Goal: Task Accomplishment & Management: Complete application form

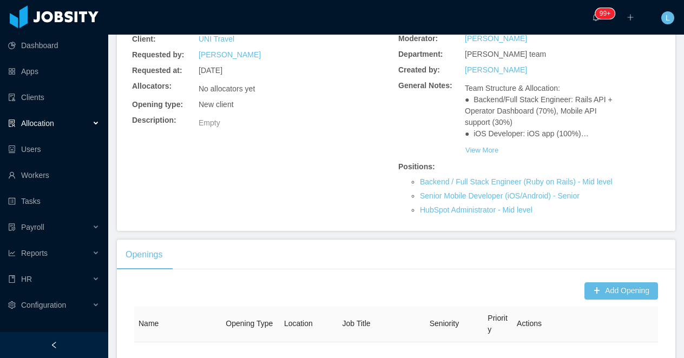
scroll to position [78, 0]
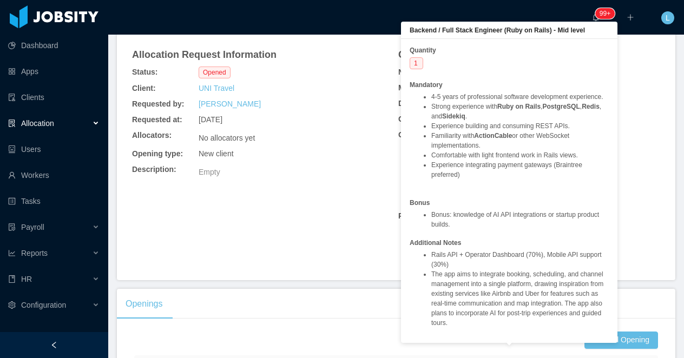
click at [594, 32] on div "Backend / Full Stack Engineer (Ruby on Rails) - Mid level" at bounding box center [509, 30] width 216 height 17
drag, startPoint x: 557, startPoint y: 32, endPoint x: 403, endPoint y: 30, distance: 154.8
click at [403, 30] on div "Backend / Full Stack Engineer (Ruby on Rails) - Mid level" at bounding box center [509, 30] width 216 height 17
copy b "Backend / Full Stack Engineer (Ruby on Rails)"
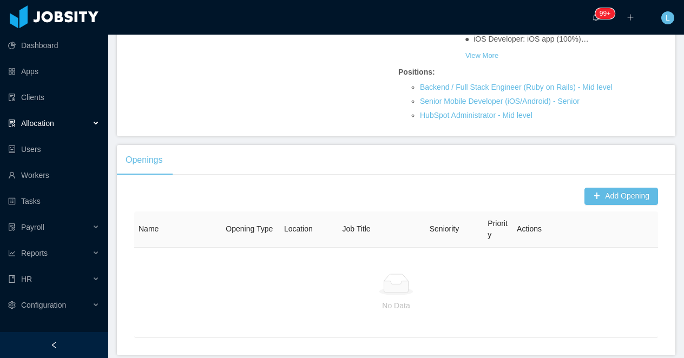
scroll to position [247, 0]
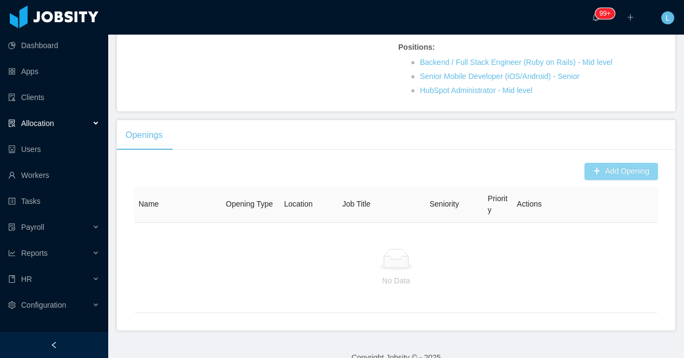
click at [600, 180] on button "Add Opening" at bounding box center [622, 171] width 74 height 17
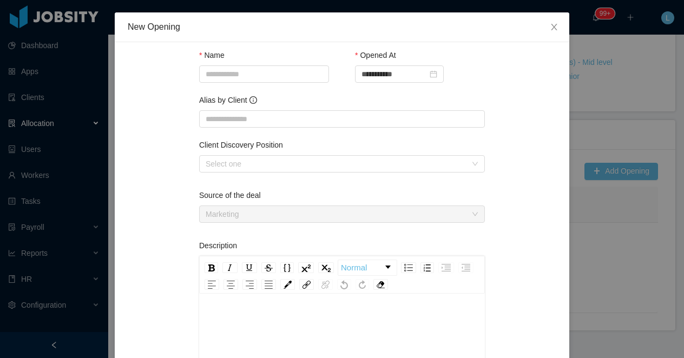
click at [228, 83] on div "Name" at bounding box center [264, 68] width 130 height 37
click at [221, 75] on input "Name" at bounding box center [264, 73] width 130 height 17
paste input "**********"
drag, startPoint x: 227, startPoint y: 76, endPoint x: 181, endPoint y: 81, distance: 46.8
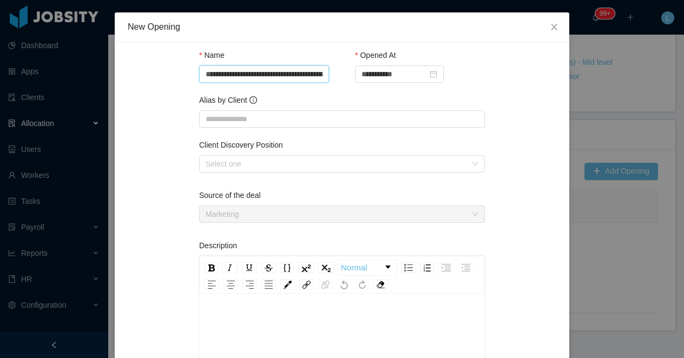
click at [205, 76] on input "**********" at bounding box center [264, 73] width 130 height 17
type input "**********"
click at [245, 124] on input "Alias by Client" at bounding box center [342, 118] width 286 height 17
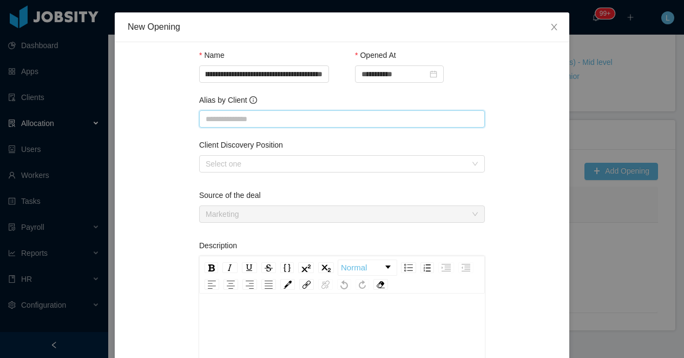
scroll to position [0, 0]
click at [251, 73] on input "**********" at bounding box center [264, 73] width 130 height 17
click at [236, 126] on input "Alias by Client" at bounding box center [342, 118] width 286 height 17
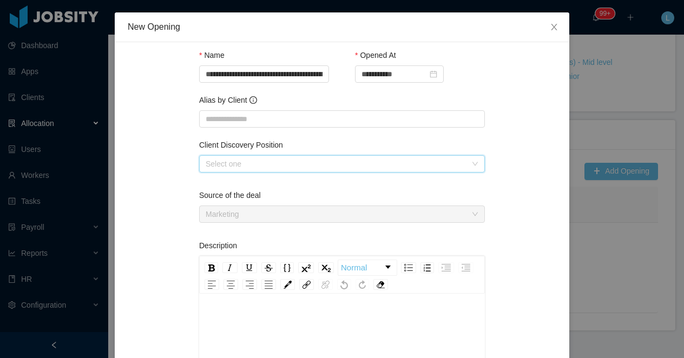
click at [228, 171] on div "Select one" at bounding box center [339, 164] width 266 height 16
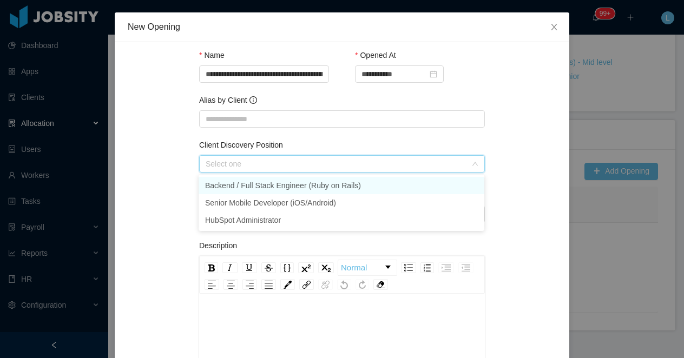
click at [231, 186] on li "Backend / Full Stack Engineer (Ruby on Rails)" at bounding box center [342, 185] width 286 height 17
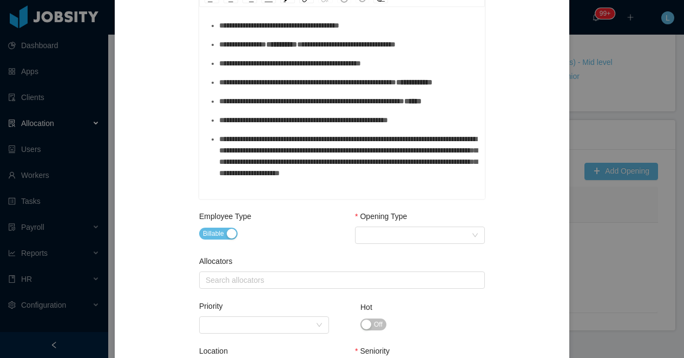
scroll to position [154, 0]
click at [381, 236] on div "Select Opening Type" at bounding box center [417, 235] width 110 height 16
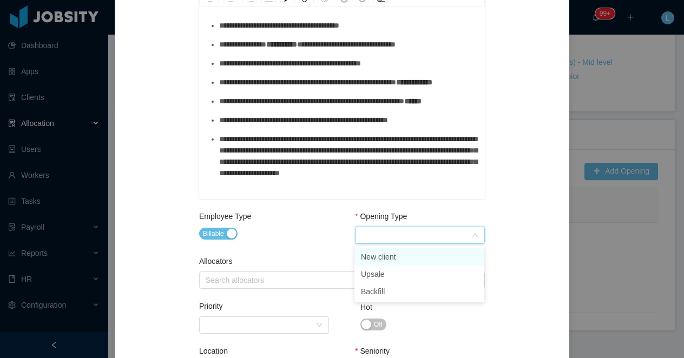
click at [382, 258] on li "New client" at bounding box center [419, 256] width 130 height 17
click at [235, 286] on div "Search allocators" at bounding box center [340, 280] width 276 height 16
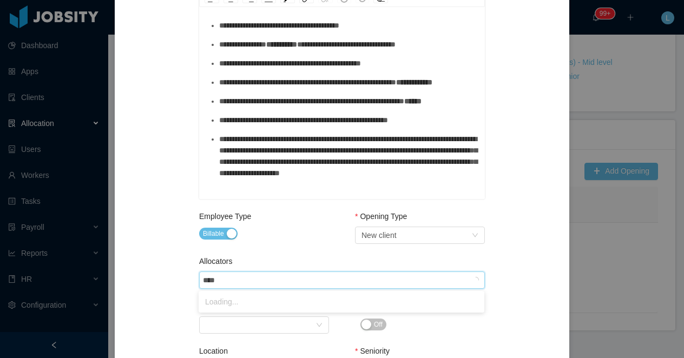
type input "*****"
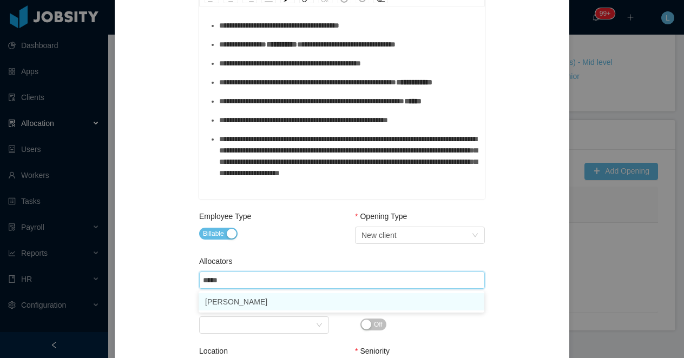
click at [238, 304] on li "Luisa Romero" at bounding box center [342, 301] width 286 height 17
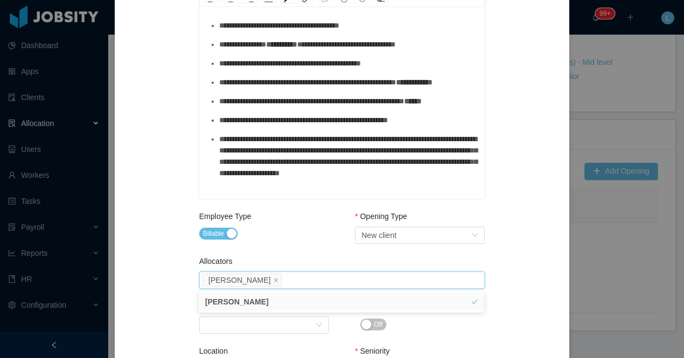
click at [169, 303] on div "**********" at bounding box center [342, 196] width 429 height 857
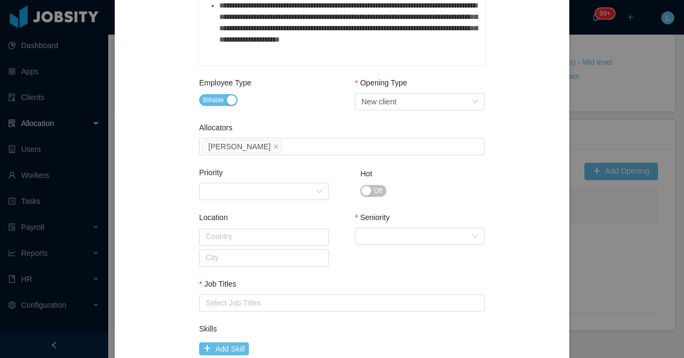
scroll to position [463, 0]
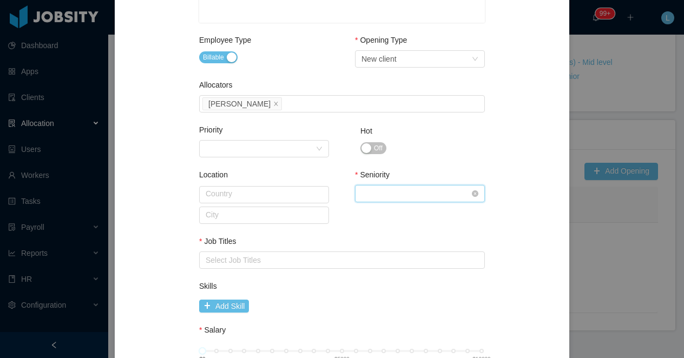
click at [415, 189] on div "Select Seniority" at bounding box center [417, 194] width 110 height 16
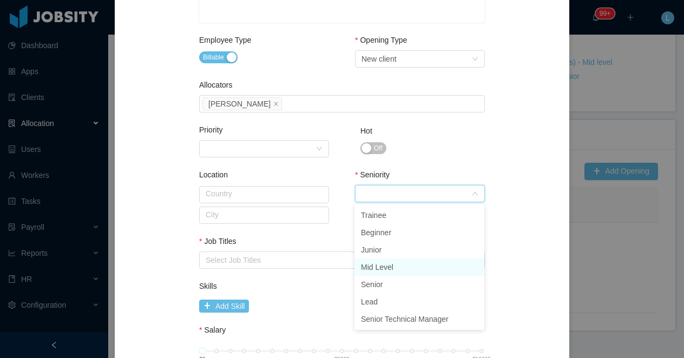
click at [379, 265] on li "Mid Level" at bounding box center [419, 267] width 130 height 17
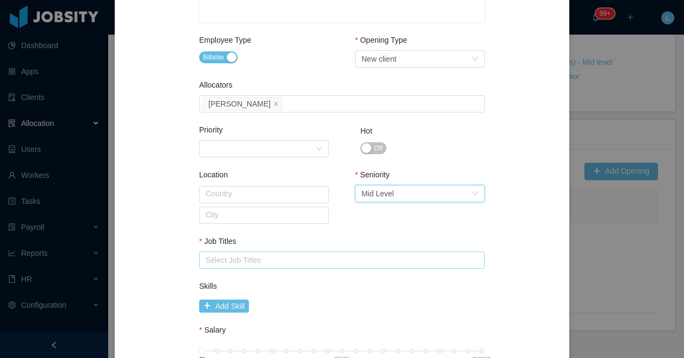
click at [293, 257] on div "Select Job Titles" at bounding box center [340, 260] width 268 height 11
type input "****"
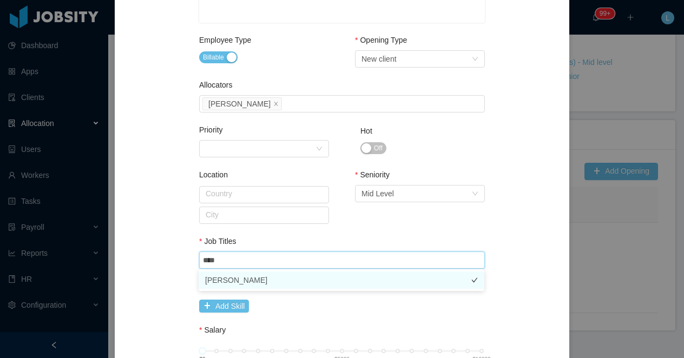
click at [295, 283] on li "Ruby Developer" at bounding box center [342, 280] width 286 height 17
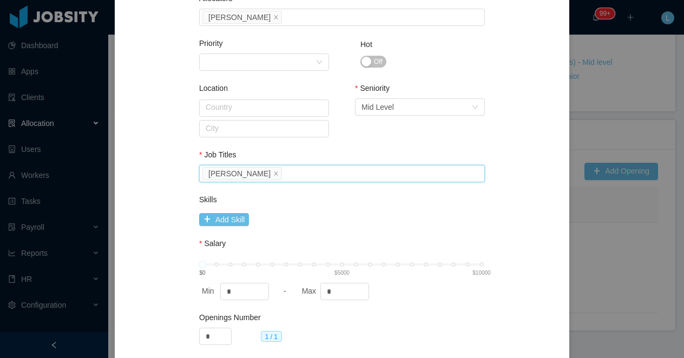
scroll to position [594, 0]
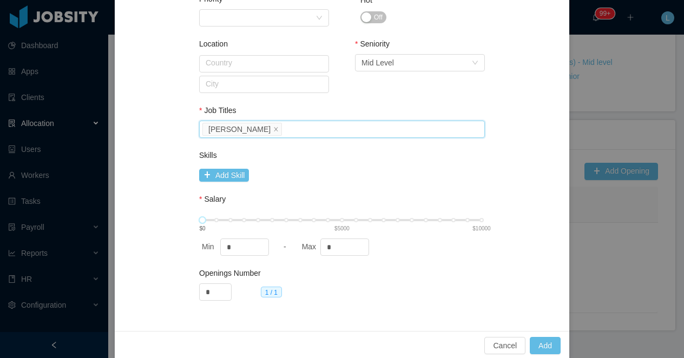
type input "****"
click at [342, 219] on div "$0 $5000 $10000" at bounding box center [341, 220] width 279 height 6
click at [553, 345] on button "Add" at bounding box center [545, 345] width 31 height 17
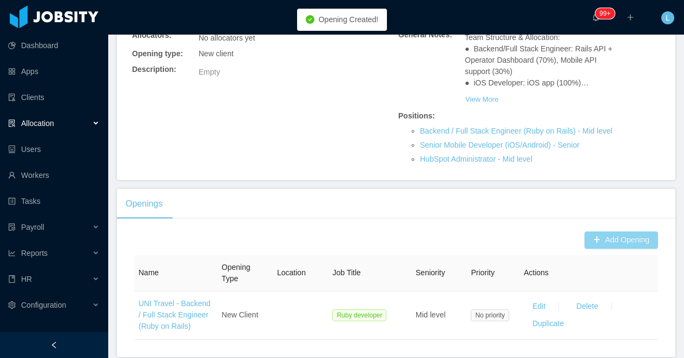
scroll to position [133, 0]
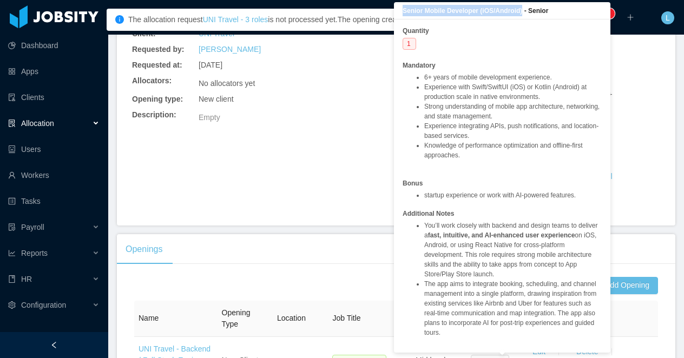
drag, startPoint x: 529, startPoint y: 13, endPoint x: 401, endPoint y: 12, distance: 127.7
click at [401, 12] on div "Senior Mobile Developer (iOS/Android) - Senior" at bounding box center [502, 10] width 216 height 17
copy b "Senior Mobile Developer (iOS/Android)"
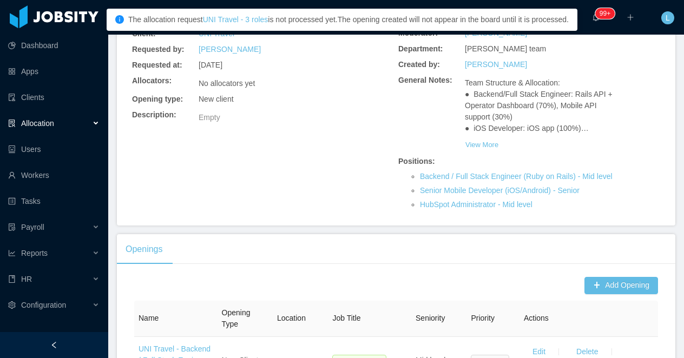
click at [268, 163] on div "Allocation Request Information Status: Opened Client: UNI Travel Requested by: …" at bounding box center [396, 100] width 533 height 225
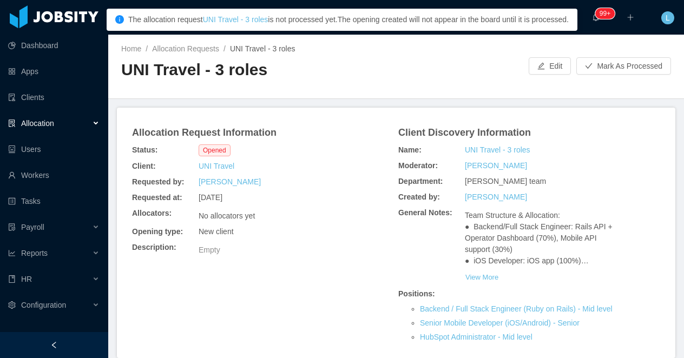
scroll to position [234, 0]
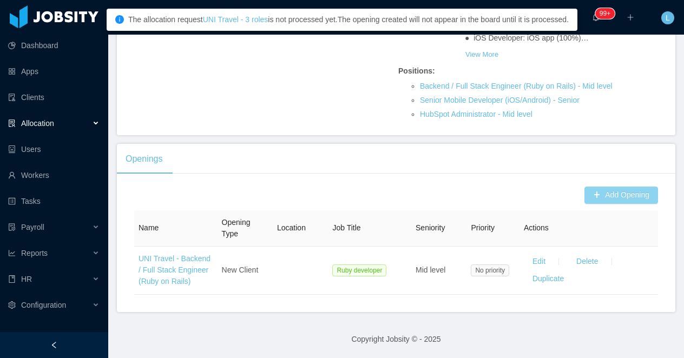
click at [601, 194] on button "Add Opening" at bounding box center [622, 195] width 74 height 17
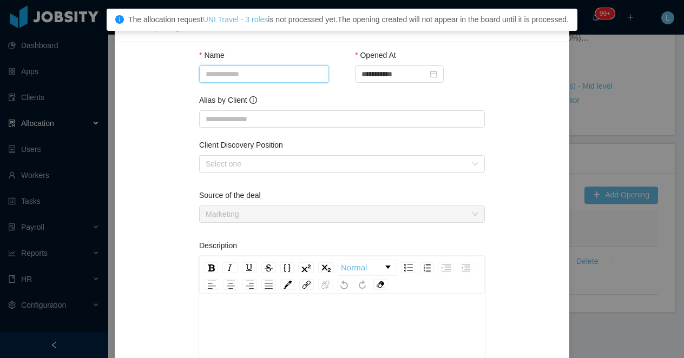
click at [229, 71] on input "Name" at bounding box center [264, 73] width 130 height 17
paste input "**********"
drag, startPoint x: 209, startPoint y: 76, endPoint x: 175, endPoint y: 78, distance: 33.6
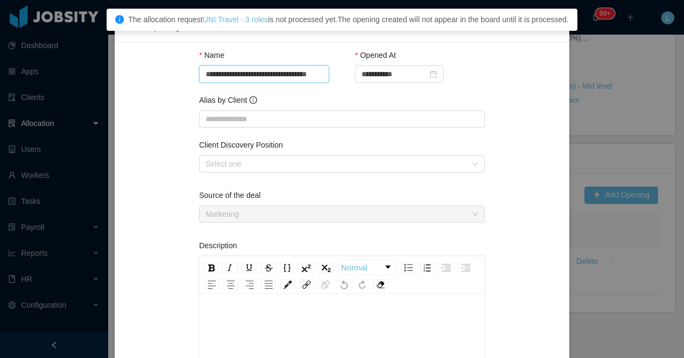
click at [206, 74] on input "**********" at bounding box center [264, 73] width 130 height 17
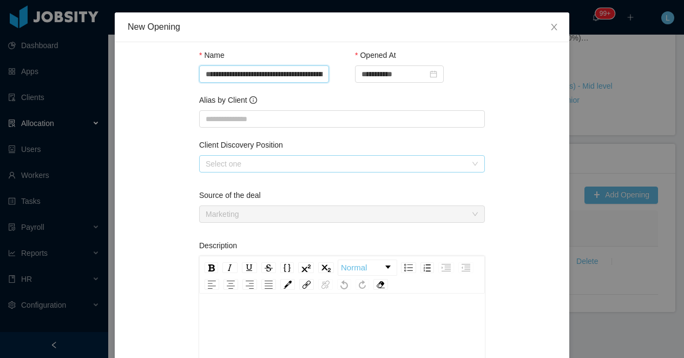
click at [240, 161] on div "Select one" at bounding box center [336, 164] width 261 height 11
type input "**********"
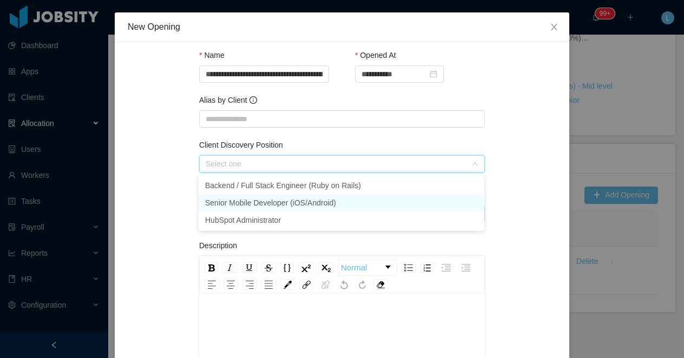
click at [230, 202] on li "Senior Mobile Developer (iOS/Android)" at bounding box center [342, 202] width 286 height 17
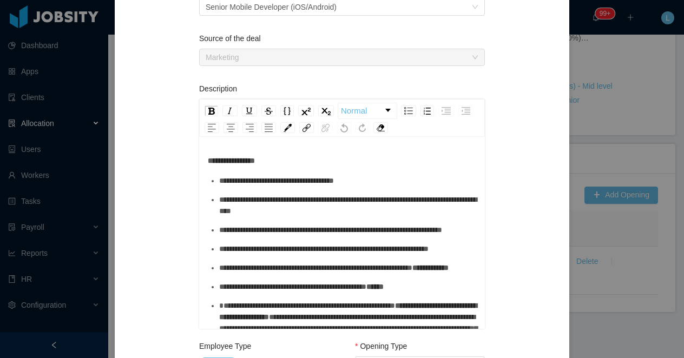
scroll to position [277, 0]
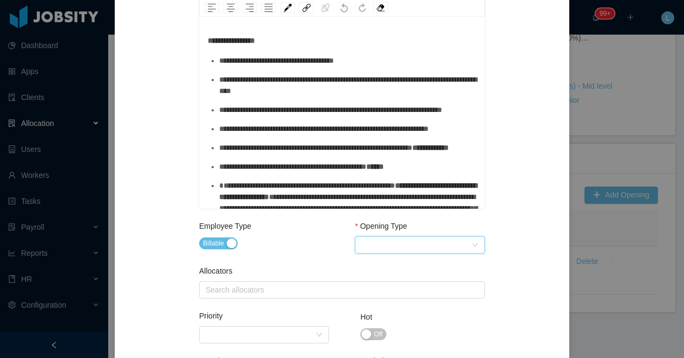
click at [366, 246] on div "Select Opening Type" at bounding box center [417, 245] width 110 height 16
click at [383, 266] on li "New client" at bounding box center [419, 266] width 130 height 17
click at [290, 289] on div "Search allocators" at bounding box center [340, 290] width 268 height 11
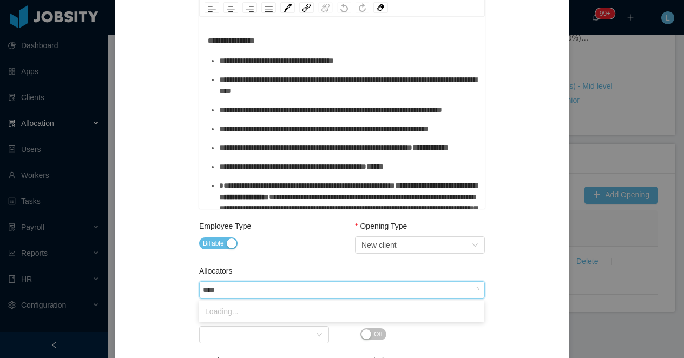
type input "*****"
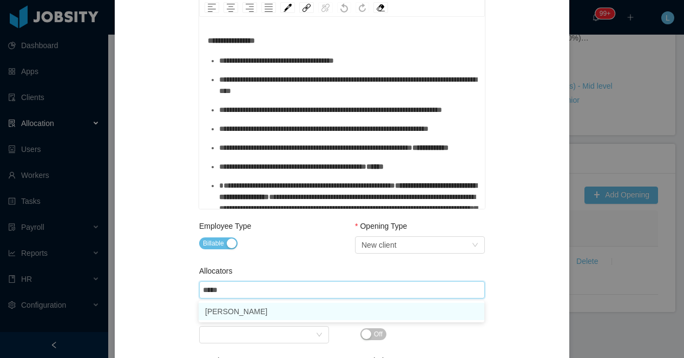
click at [285, 307] on li "Luisa Romero" at bounding box center [342, 311] width 286 height 17
click at [287, 246] on div "Billable" at bounding box center [264, 244] width 130 height 15
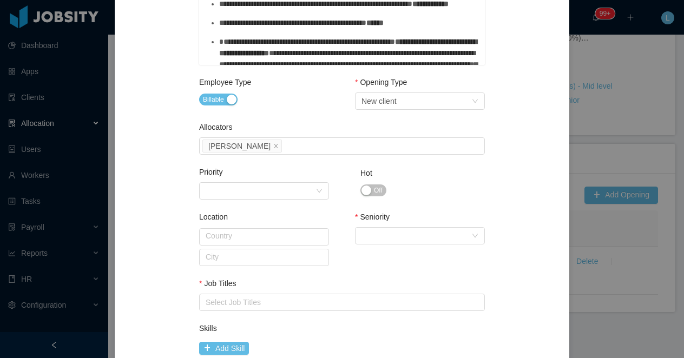
scroll to position [463, 0]
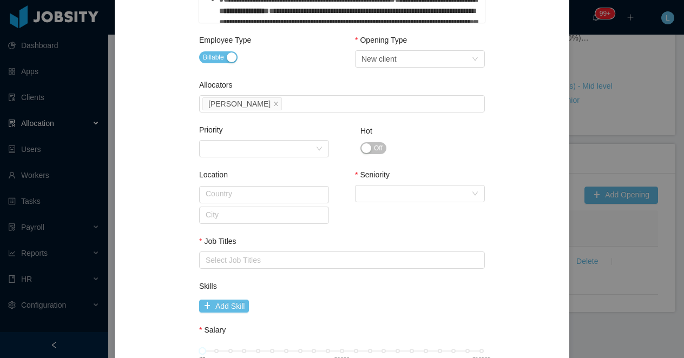
click at [376, 153] on span "Off" at bounding box center [378, 148] width 9 height 11
click at [376, 153] on button "On" at bounding box center [373, 148] width 26 height 12
click at [373, 195] on div "Select Seniority" at bounding box center [417, 194] width 110 height 16
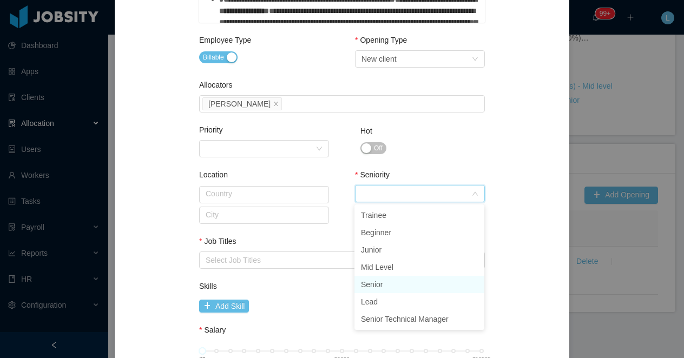
click at [373, 287] on li "Senior" at bounding box center [419, 284] width 130 height 17
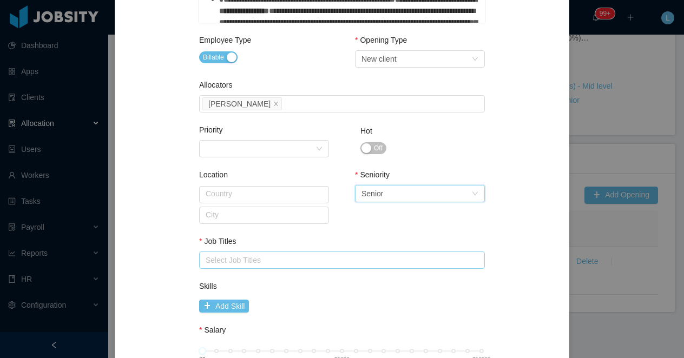
click at [270, 257] on div "Select Job Titles" at bounding box center [340, 260] width 268 height 11
type input "***"
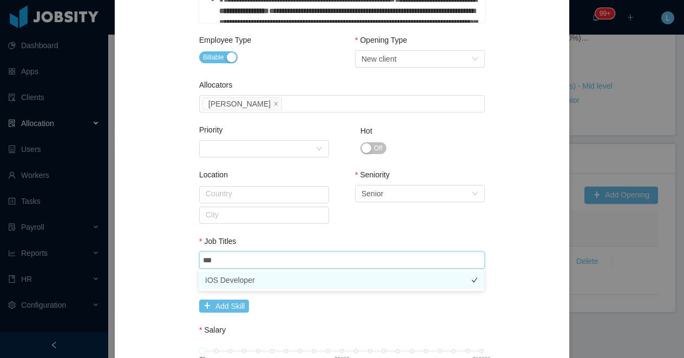
click at [295, 278] on li "IOS Developer" at bounding box center [342, 280] width 286 height 17
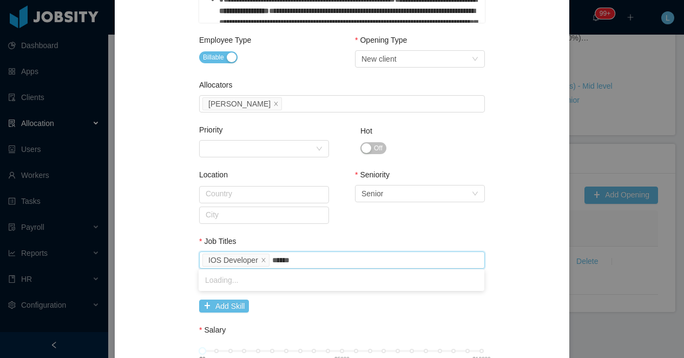
type input "*******"
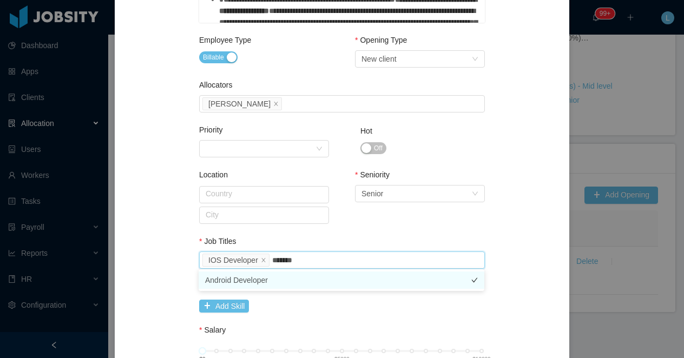
click at [319, 281] on li "Android Developer" at bounding box center [342, 280] width 286 height 17
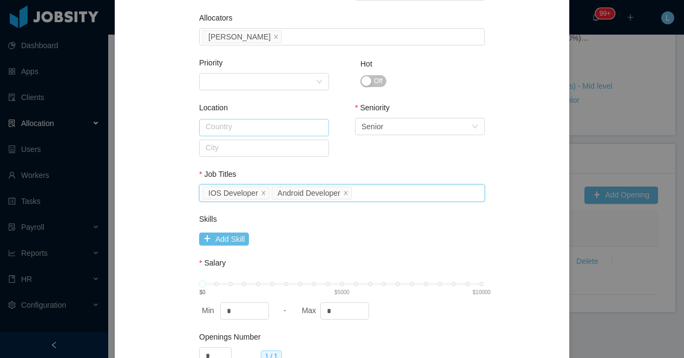
scroll to position [594, 0]
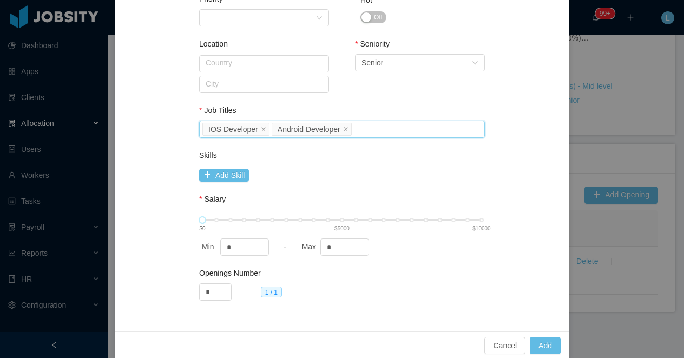
type input "****"
click at [340, 219] on div "5000 $0 $5000 $10000" at bounding box center [341, 220] width 279 height 6
click at [540, 343] on button "Add" at bounding box center [545, 345] width 31 height 17
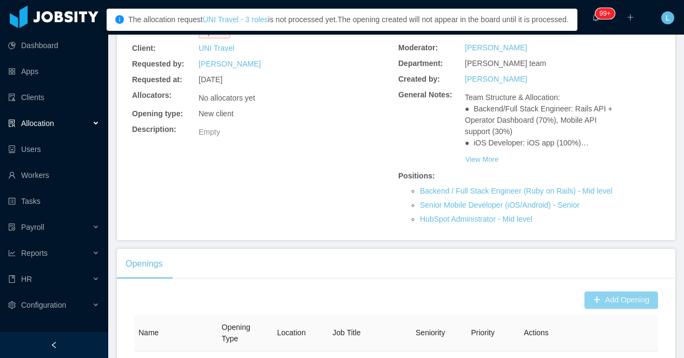
scroll to position [82, 0]
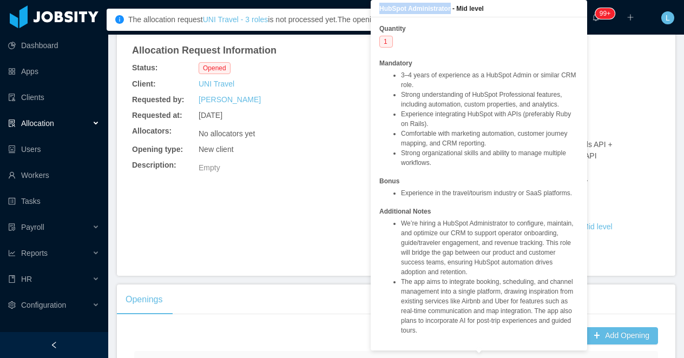
drag, startPoint x: 455, startPoint y: 9, endPoint x: 380, endPoint y: 11, distance: 74.7
click at [380, 11] on b "HubSpot Administrator - Mid level" at bounding box center [431, 9] width 104 height 8
copy b "HubSpot Administrator"
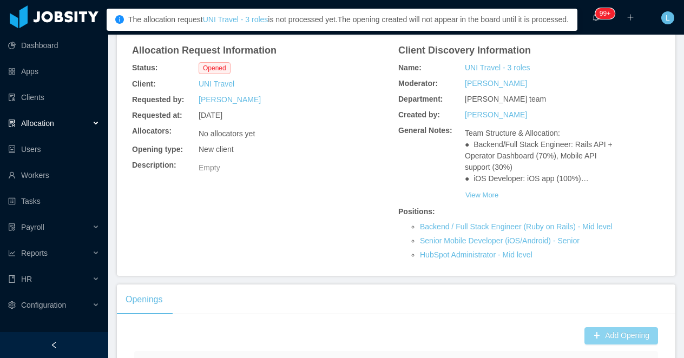
click at [602, 345] on button "Add Opening" at bounding box center [622, 335] width 74 height 17
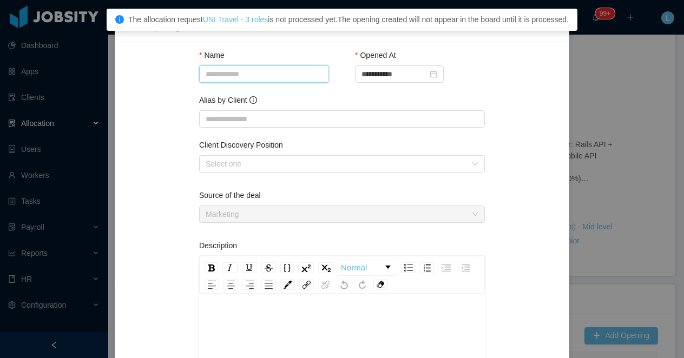
click at [267, 76] on input "Name" at bounding box center [264, 73] width 130 height 17
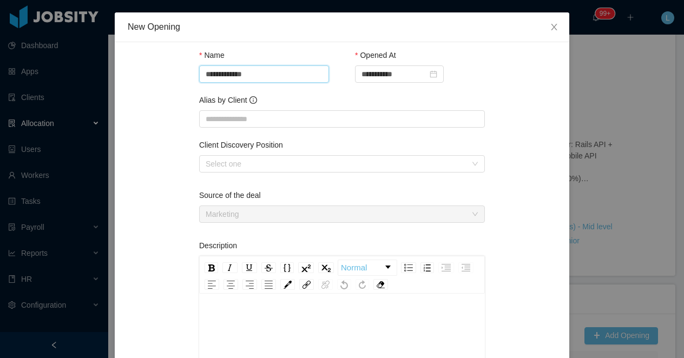
paste input "**********"
type input "**********"
click at [243, 157] on div "Select one" at bounding box center [339, 164] width 266 height 16
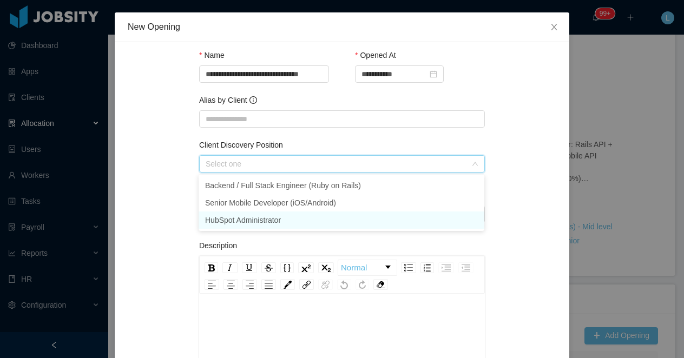
click at [251, 218] on li "HubSpot Administrator" at bounding box center [342, 220] width 286 height 17
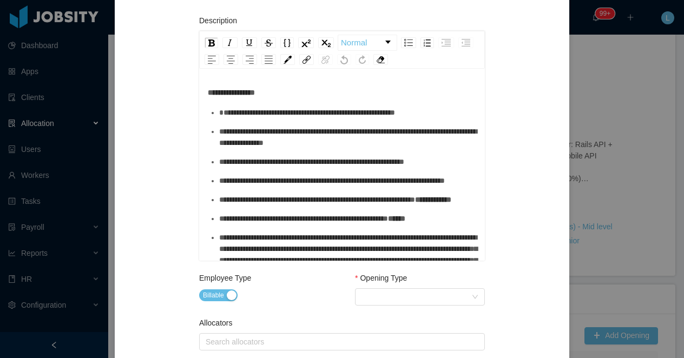
scroll to position [255, 0]
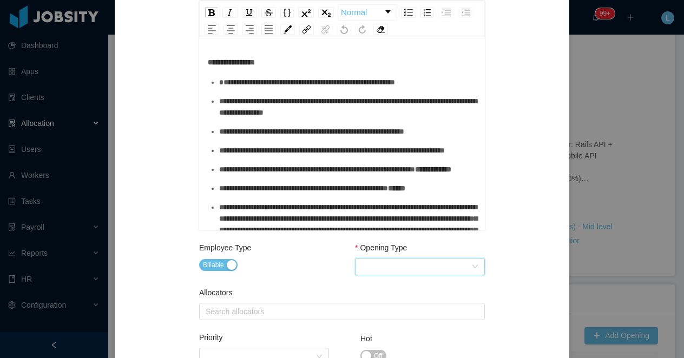
click at [379, 267] on div "Select Opening Type" at bounding box center [417, 267] width 110 height 16
click at [380, 288] on li "New client" at bounding box center [419, 288] width 130 height 17
click at [317, 311] on div "Search allocators" at bounding box center [340, 311] width 268 height 11
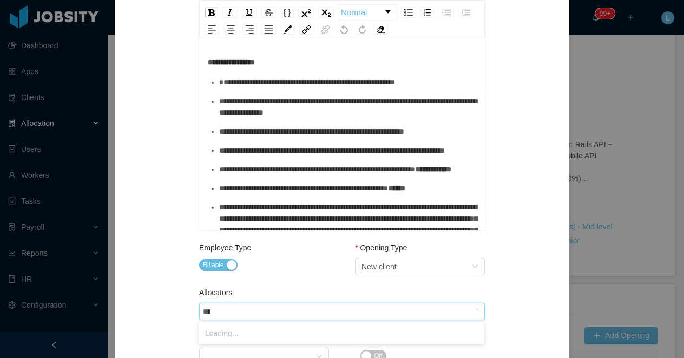
type input "*****"
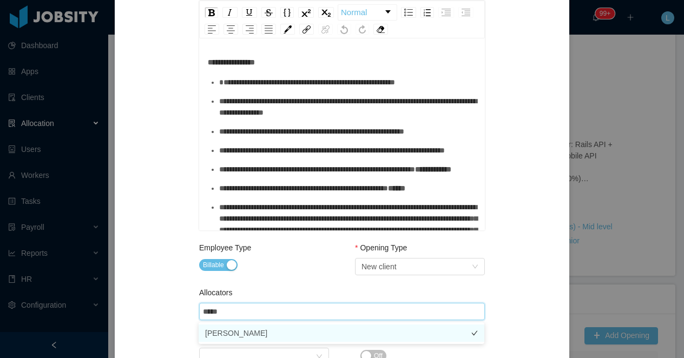
click at [299, 332] on li "Luisa Romero" at bounding box center [342, 333] width 286 height 17
click at [300, 274] on div "Employee Type Billable" at bounding box center [264, 259] width 130 height 35
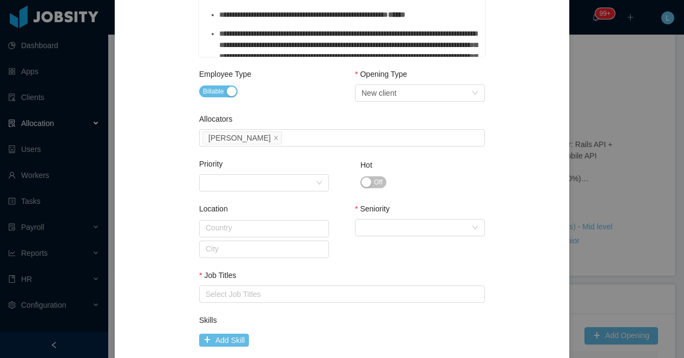
scroll to position [469, 0]
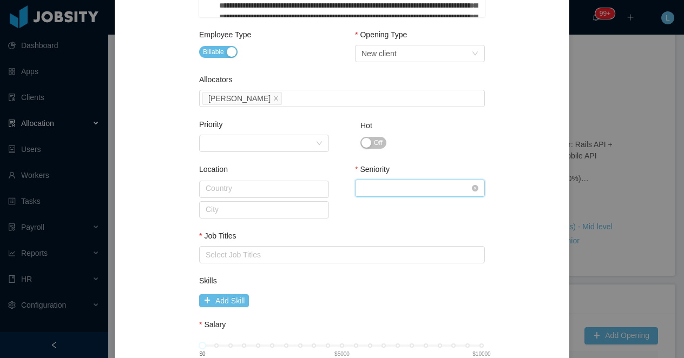
click at [376, 191] on div "Select Seniority" at bounding box center [417, 188] width 110 height 16
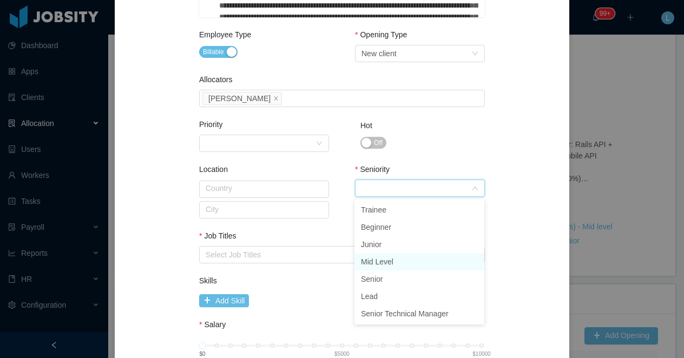
click at [394, 264] on li "Mid Level" at bounding box center [419, 261] width 130 height 17
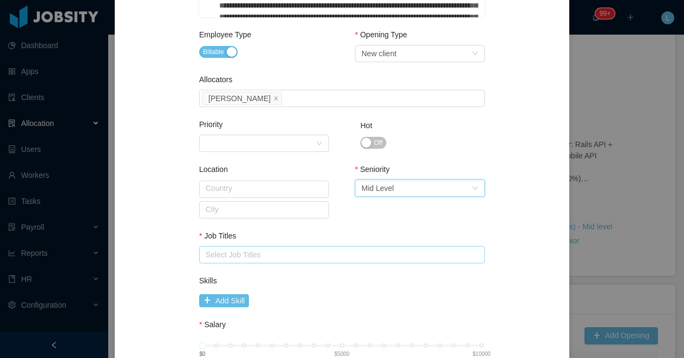
click at [285, 252] on div "Select Job Titles" at bounding box center [340, 254] width 268 height 11
type input "***"
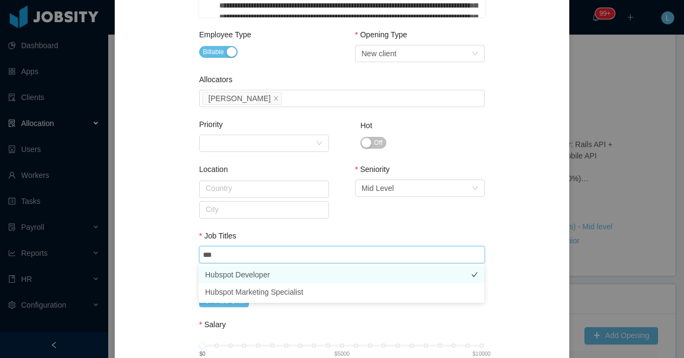
click at [291, 272] on li "Hubspot Developer" at bounding box center [342, 274] width 286 height 17
click at [382, 228] on div "Seniority Select Seniority Mid Level" at bounding box center [420, 200] width 130 height 72
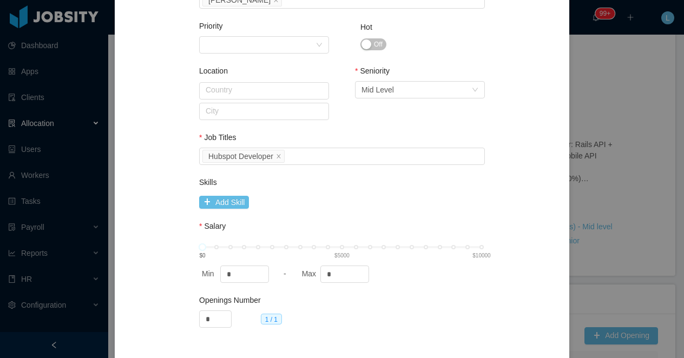
scroll to position [594, 0]
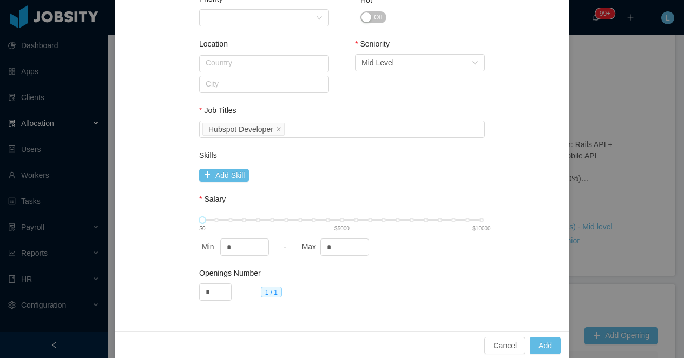
type input "****"
click at [342, 219] on div "$0 $5000 $10000" at bounding box center [341, 220] width 279 height 6
click at [549, 344] on button "Add" at bounding box center [545, 345] width 31 height 17
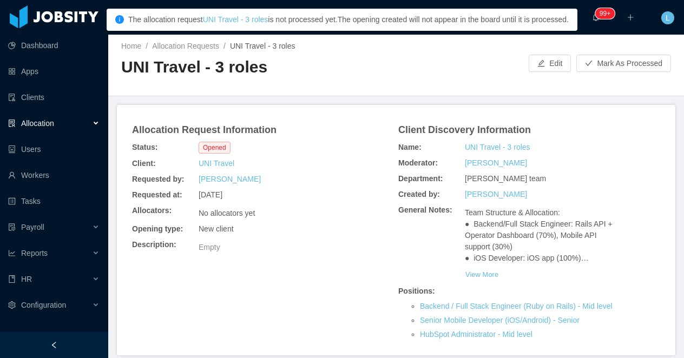
scroll to position [0, 0]
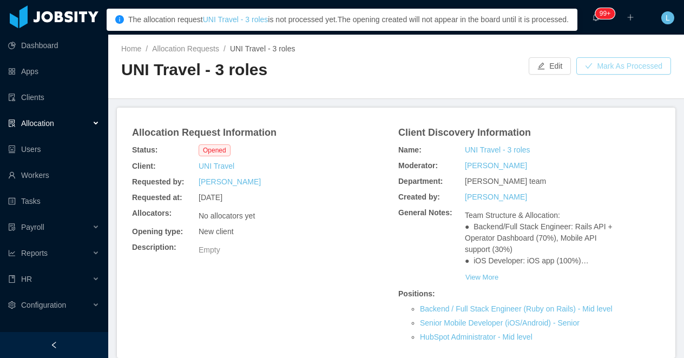
click at [614, 65] on button "Mark As Processed" at bounding box center [623, 65] width 95 height 17
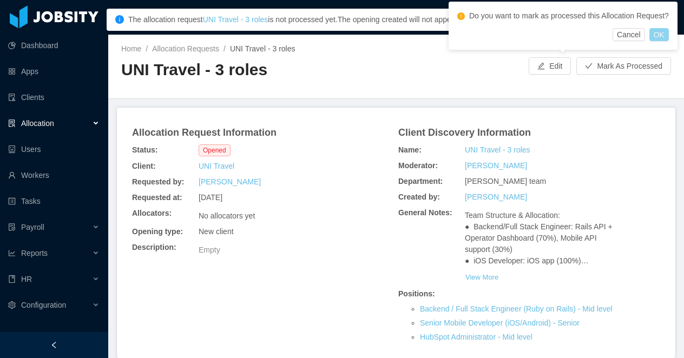
click at [662, 41] on button "OK" at bounding box center [658, 34] width 19 height 13
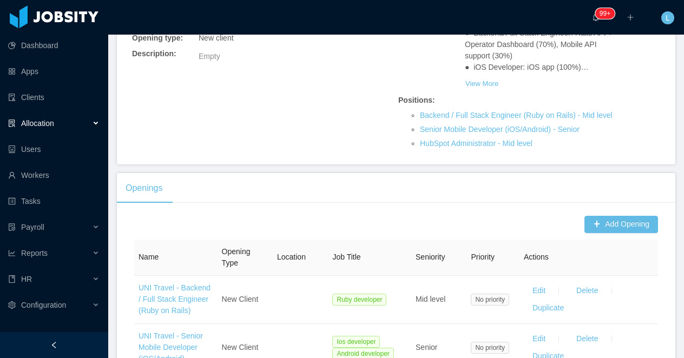
scroll to position [295, 0]
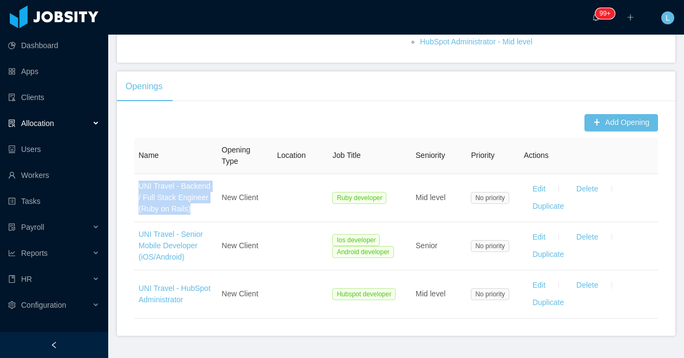
copy link "UNI Travel - Backend / Full Stack Engineer (Ruby on Rails)"
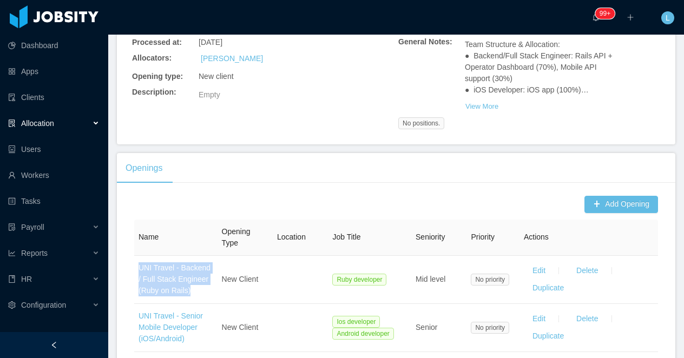
scroll to position [224, 0]
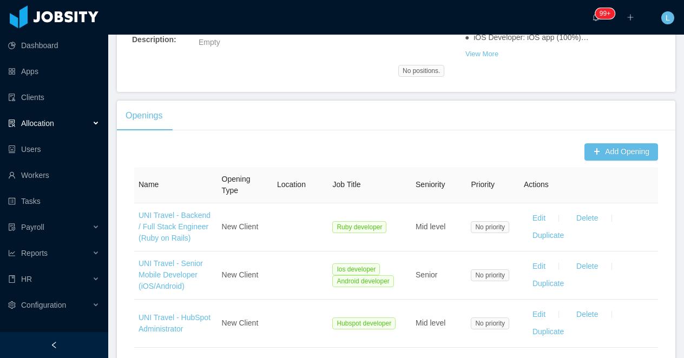
click at [216, 127] on div "Openings" at bounding box center [396, 116] width 559 height 30
copy link "UNI Travel - Backend / Full Stack Engineer (Ruby on Rails)"
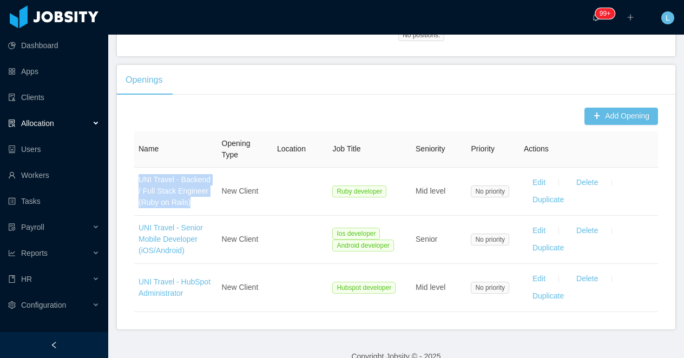
scroll to position [276, 0]
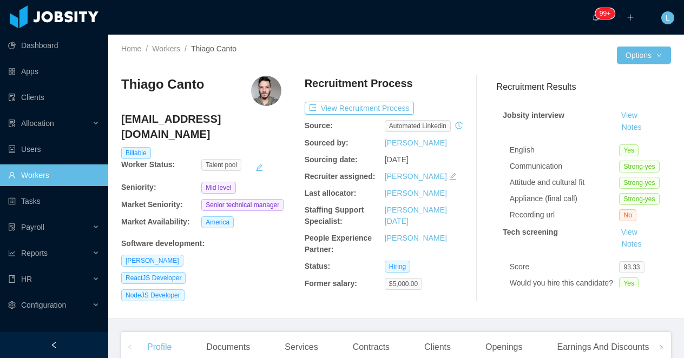
click at [178, 85] on h3 "Thiago Canto" at bounding box center [162, 84] width 83 height 17
copy h3 "Thiago Canto"
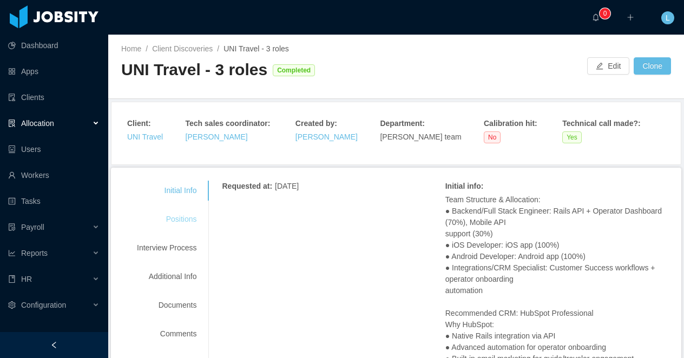
click at [175, 222] on div "Positions" at bounding box center [167, 219] width 86 height 20
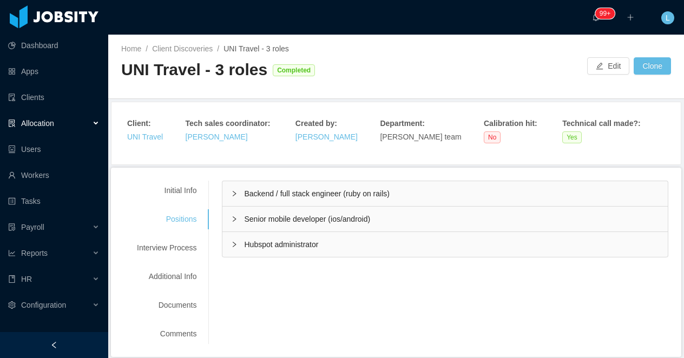
click at [265, 192] on span "Backend / full stack engineer (ruby on rails)" at bounding box center [316, 193] width 145 height 9
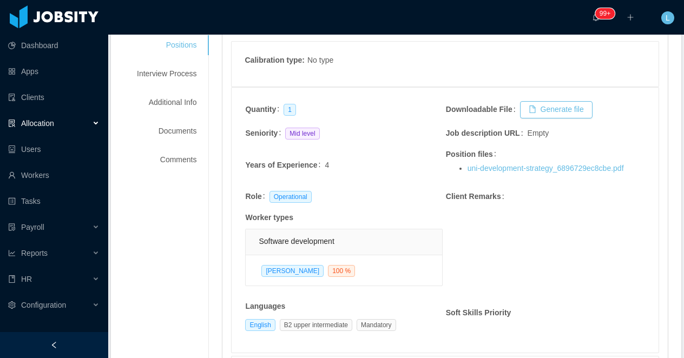
scroll to position [178, 0]
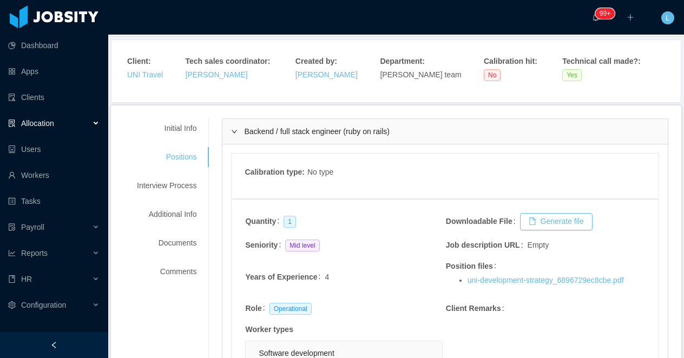
click at [285, 137] on div "Backend / full stack engineer (ruby on rails)" at bounding box center [444, 131] width 445 height 25
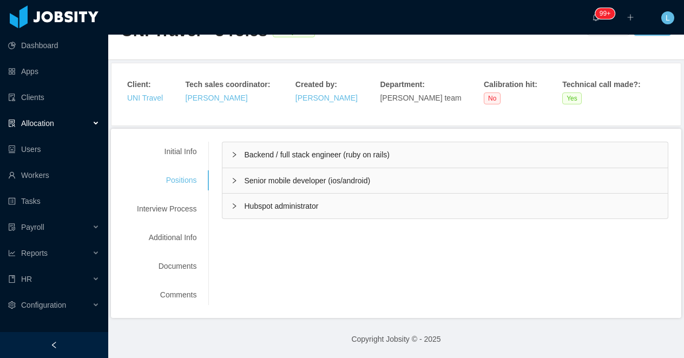
scroll to position [38, 0]
click at [294, 182] on span "Senior mobile developer (ios/android)" at bounding box center [307, 180] width 126 height 9
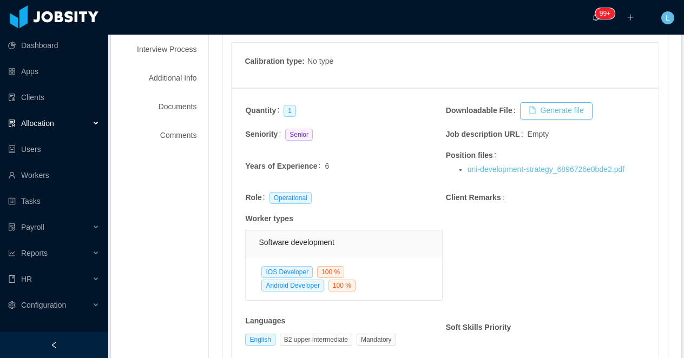
scroll to position [201, 0]
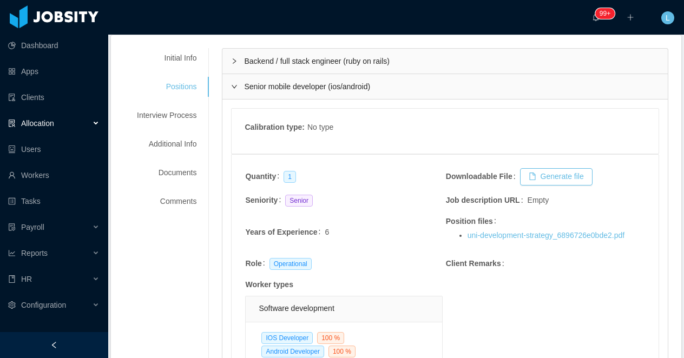
click at [330, 86] on span "Senior mobile developer (ios/android)" at bounding box center [307, 86] width 126 height 9
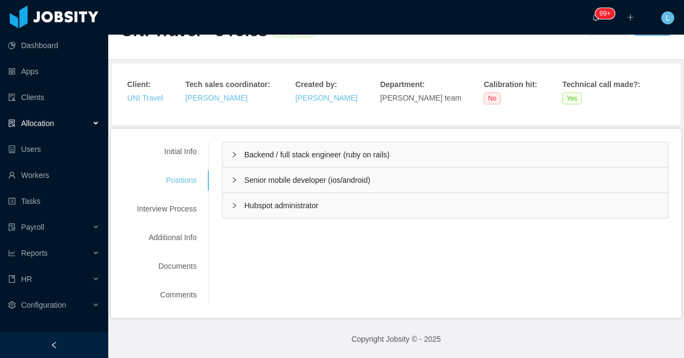
scroll to position [38, 0]
click at [315, 205] on span "Hubspot administrator" at bounding box center [281, 206] width 74 height 9
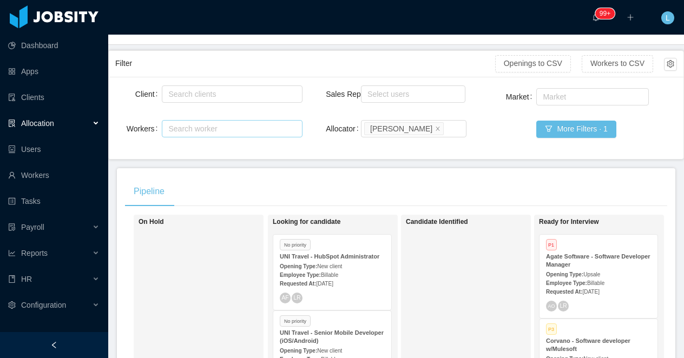
scroll to position [87, 0]
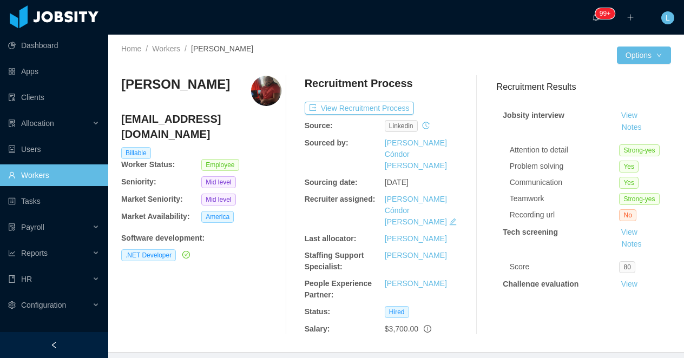
click at [207, 119] on h4 "royban.lara@jobsity.com" at bounding box center [201, 126] width 160 height 30
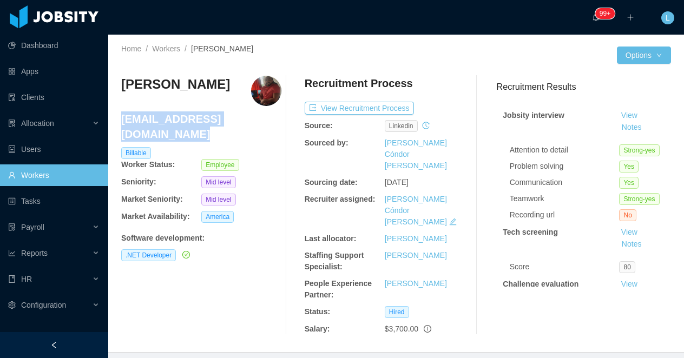
click at [207, 119] on h4 "royban.lara@jobsity.com" at bounding box center [201, 126] width 160 height 30
copy h4 "royban.lara@jobsity.com"
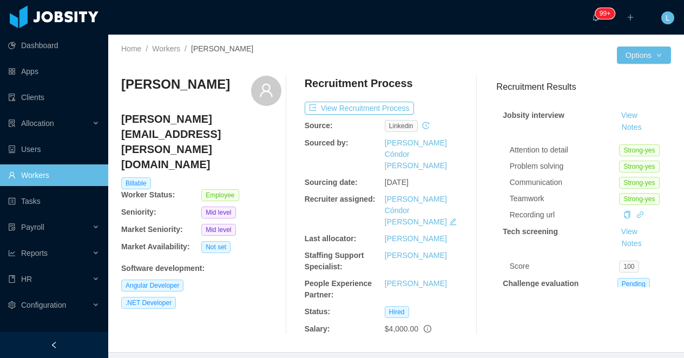
click at [176, 118] on h4 "[PERSON_NAME][EMAIL_ADDRESS][PERSON_NAME][DOMAIN_NAME]" at bounding box center [201, 141] width 160 height 61
click at [176, 118] on h4 "gabriel.correa@jobsity.com" at bounding box center [201, 141] width 160 height 61
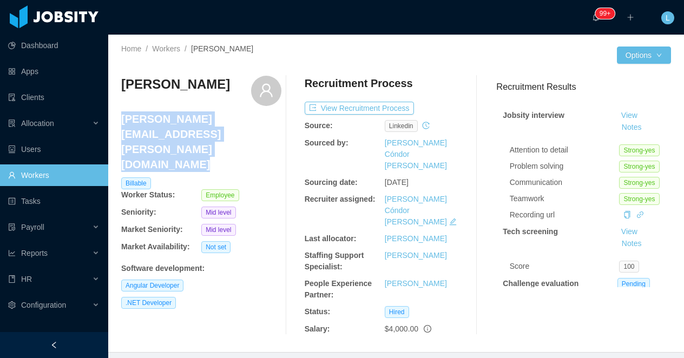
click at [176, 118] on h4 "gabriel.correa@jobsity.com" at bounding box center [201, 141] width 160 height 61
copy h4 "gabriel.correa@jobsity.com"
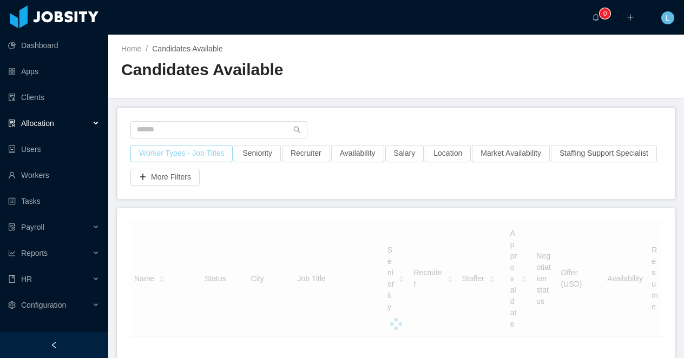
click at [186, 152] on button "Worker Types - Job Titles" at bounding box center [181, 153] width 102 height 17
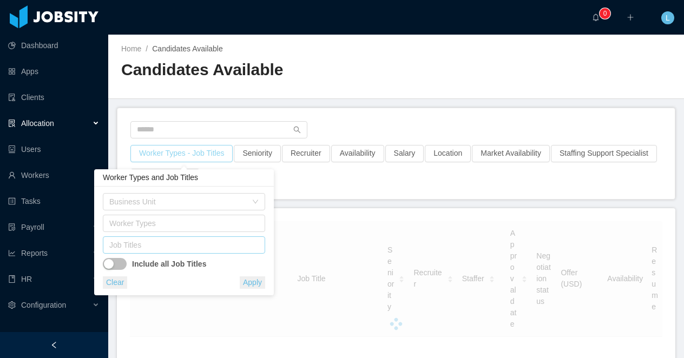
click at [174, 246] on div "Job Titles" at bounding box center [181, 245] width 145 height 11
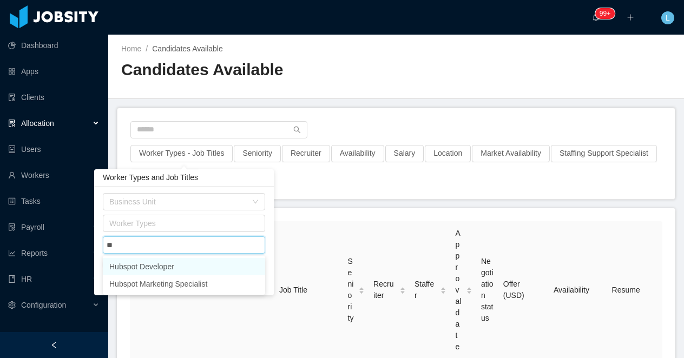
type input "***"
click at [180, 261] on li "Hubspot Developer" at bounding box center [184, 266] width 162 height 17
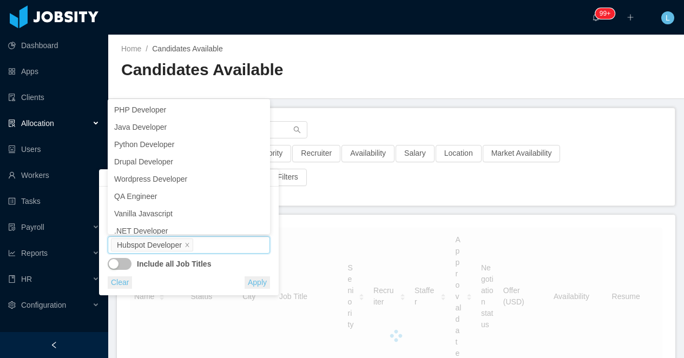
click at [371, 122] on div at bounding box center [395, 133] width 531 height 24
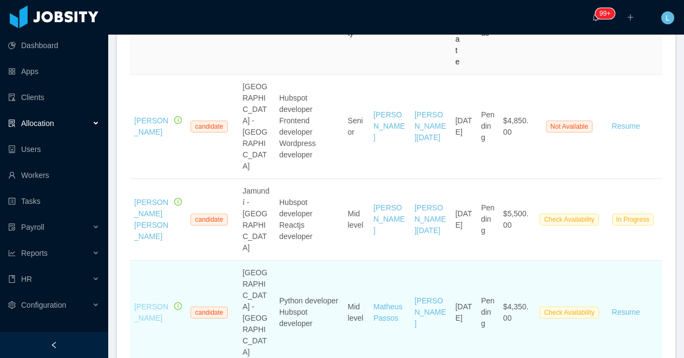
scroll to position [268, 0]
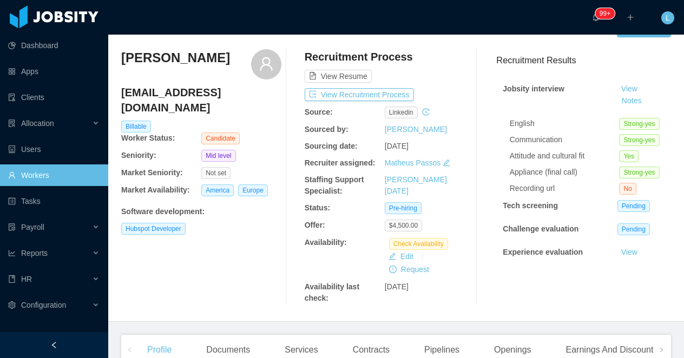
scroll to position [29, 0]
